Goal: Task Accomplishment & Management: Manage account settings

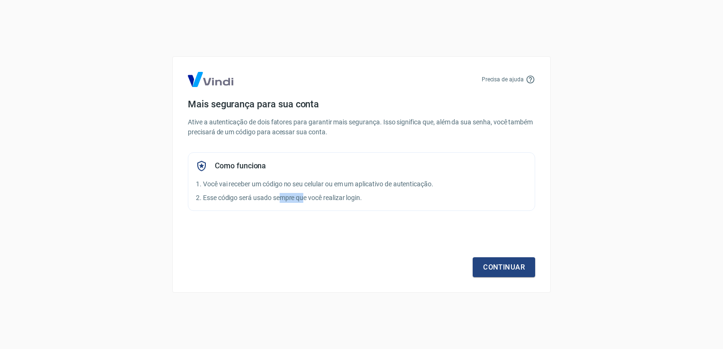
drag, startPoint x: 282, startPoint y: 193, endPoint x: 306, endPoint y: 193, distance: 24.1
click at [306, 193] on p "2. Esse código será usado sempre que você realizar login." at bounding box center [361, 198] width 331 height 10
click at [306, 193] on div "Como funciona 1. Você vai receber um código no seu celular ou em um aplicativo …" at bounding box center [361, 181] width 347 height 59
click at [360, 193] on p "2. Esse código será usado sempre que você realizar login." at bounding box center [361, 198] width 331 height 10
click at [529, 267] on link "Continuar" at bounding box center [504, 268] width 62 height 20
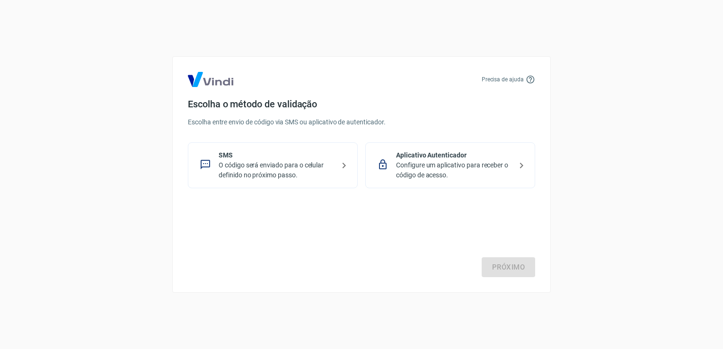
click at [326, 166] on p "O código será enviado para o celular definido no próximo passo." at bounding box center [277, 170] width 116 height 20
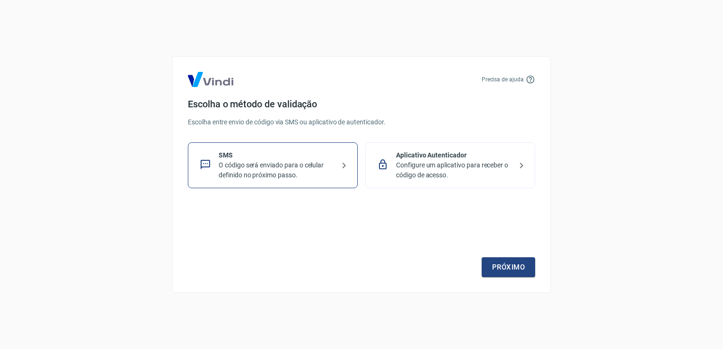
click at [487, 175] on p "Configure um aplicativo para receber o código de acesso." at bounding box center [454, 170] width 116 height 20
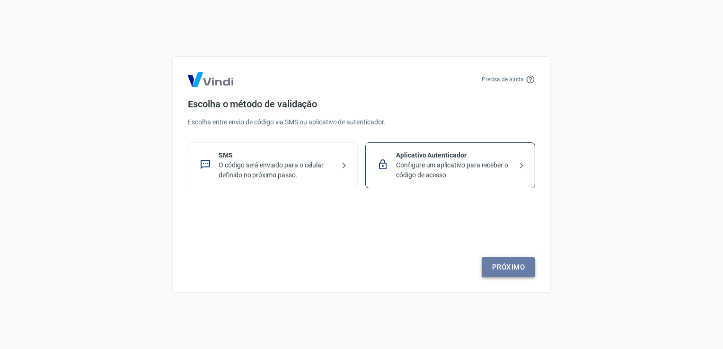
click at [520, 267] on link "Próximo" at bounding box center [508, 268] width 53 height 20
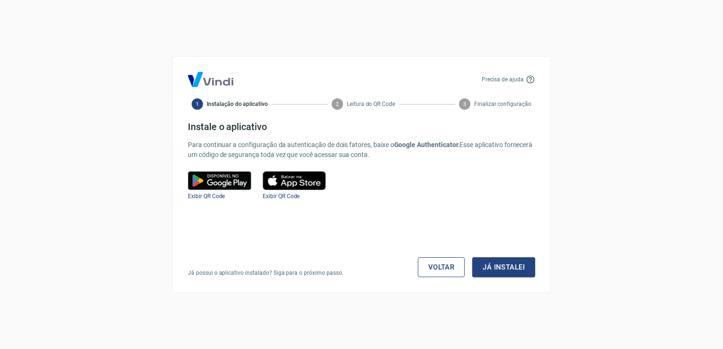
click at [455, 264] on link "Voltar" at bounding box center [441, 268] width 47 height 20
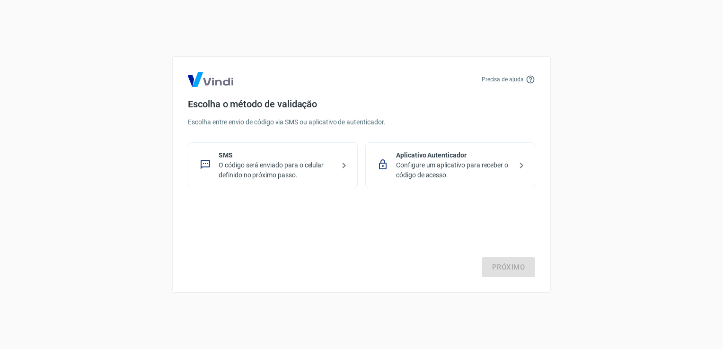
click at [267, 157] on p "SMS" at bounding box center [277, 156] width 116 height 10
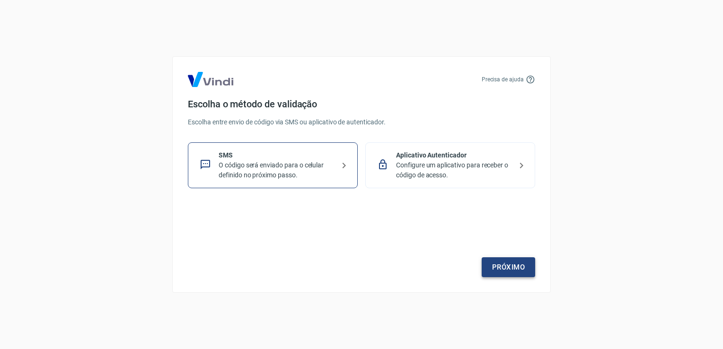
click at [523, 267] on link "Próximo" at bounding box center [508, 268] width 53 height 20
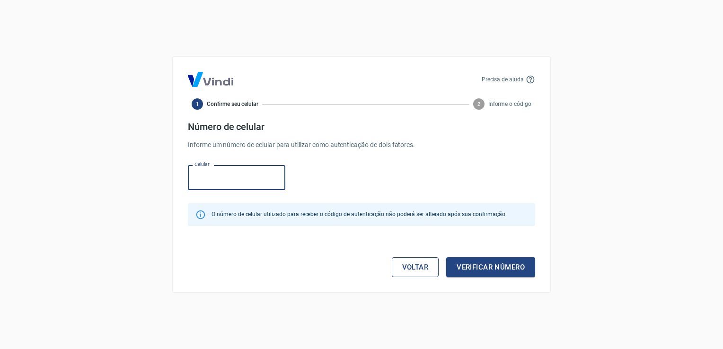
click at [426, 263] on link "Voltar" at bounding box center [415, 268] width 47 height 20
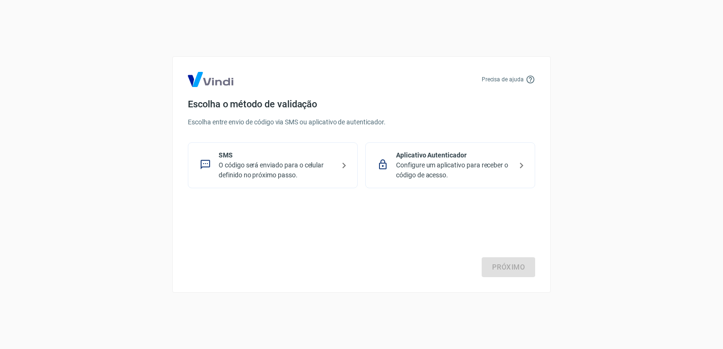
click at [456, 192] on div "Precisa de ajuda Escolha o método de validação Escolha entre envio de código vi…" at bounding box center [361, 174] width 379 height 237
click at [463, 181] on div "Aplicativo Autenticador Configure um aplicativo para receber o código de acesso." at bounding box center [450, 165] width 170 height 46
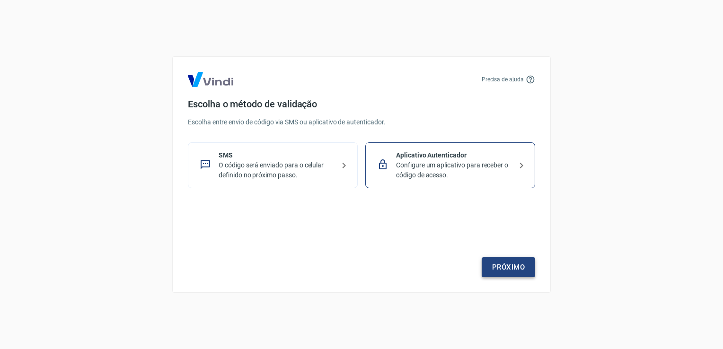
click at [500, 260] on link "Próximo" at bounding box center [508, 268] width 53 height 20
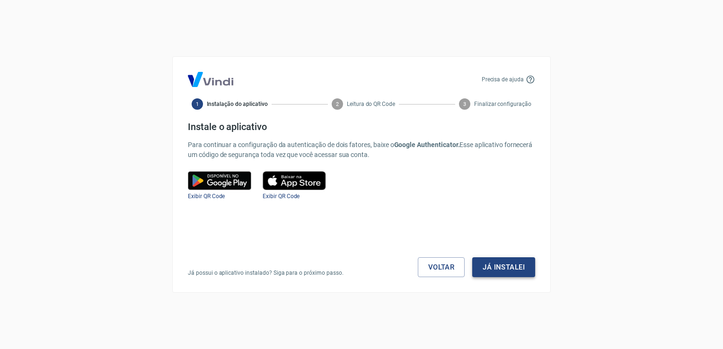
click at [503, 268] on button "Já instalei" at bounding box center [503, 268] width 63 height 20
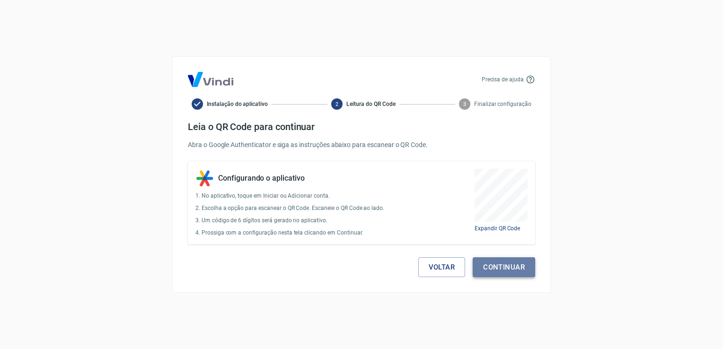
click at [506, 271] on button "Continuar" at bounding box center [504, 268] width 62 height 20
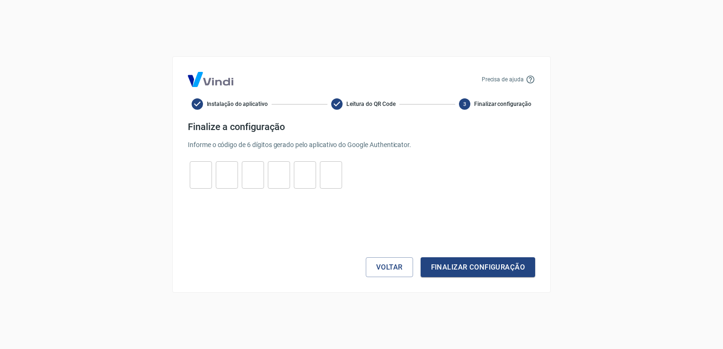
click at [194, 169] on input "tel" at bounding box center [201, 175] width 22 height 20
type input "6"
type input "7"
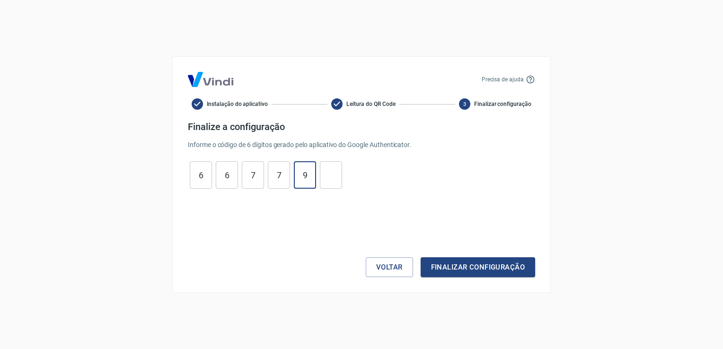
type input "9"
type input "7"
click at [421, 258] on button "Finalizar configuração" at bounding box center [478, 268] width 115 height 20
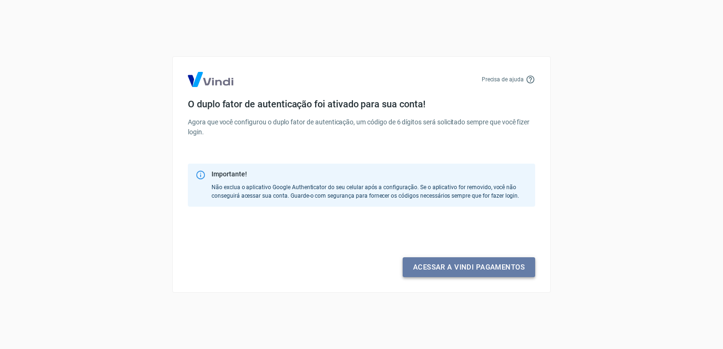
click at [487, 268] on link "Acessar a Vindi pagamentos" at bounding box center [469, 268] width 133 height 20
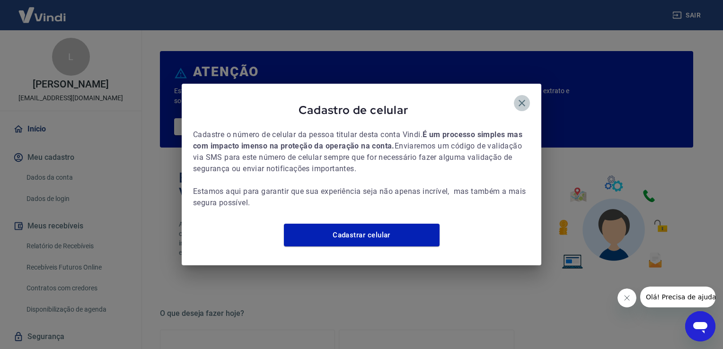
click at [515, 96] on button "button" at bounding box center [522, 103] width 16 height 16
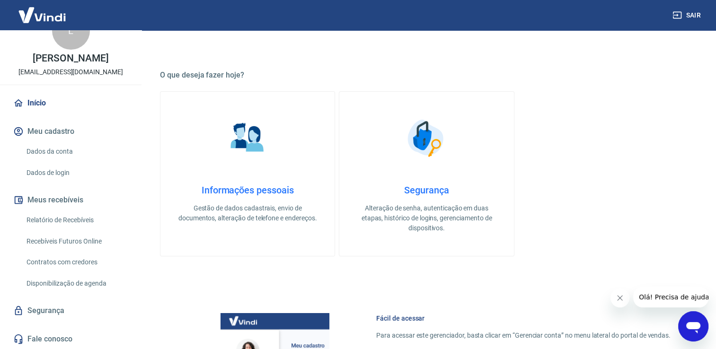
scroll to position [237, 0]
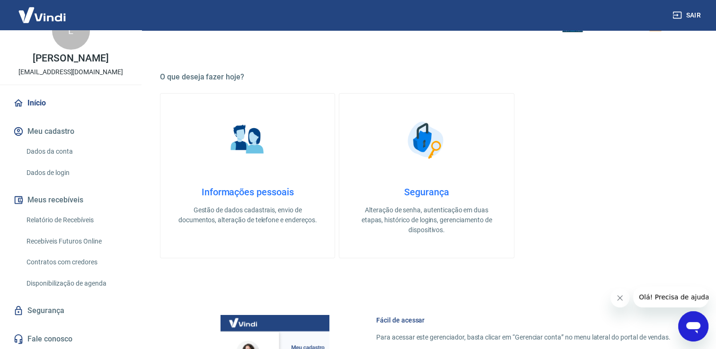
click at [256, 163] on img at bounding box center [247, 139] width 47 height 47
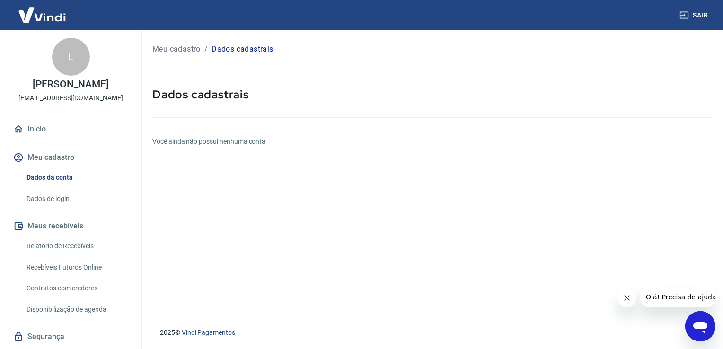
drag, startPoint x: 68, startPoint y: 71, endPoint x: 86, endPoint y: 79, distance: 19.5
click at [86, 79] on div "L [PERSON_NAME] [EMAIL_ADDRESS][DOMAIN_NAME]" at bounding box center [71, 70] width 142 height 80
click at [61, 14] on img at bounding box center [42, 14] width 62 height 29
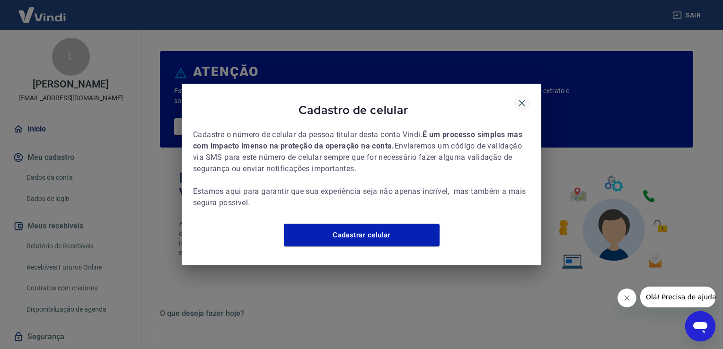
click at [526, 98] on icon "button" at bounding box center [521, 103] width 11 height 11
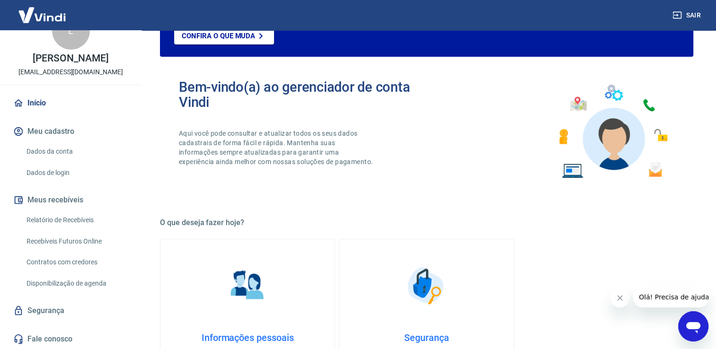
scroll to position [95, 0]
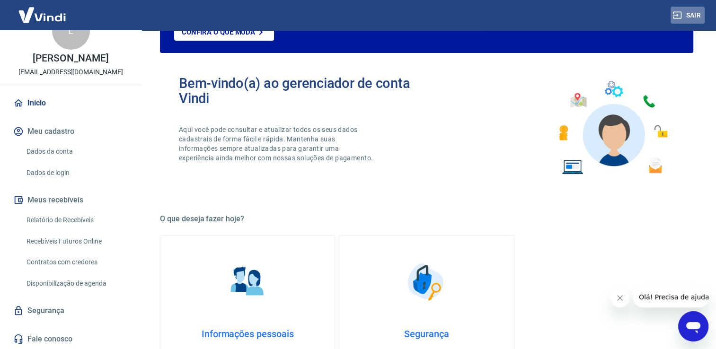
click at [682, 12] on button "Sair" at bounding box center [688, 16] width 34 height 18
